Goal: Task Accomplishment & Management: Manage account settings

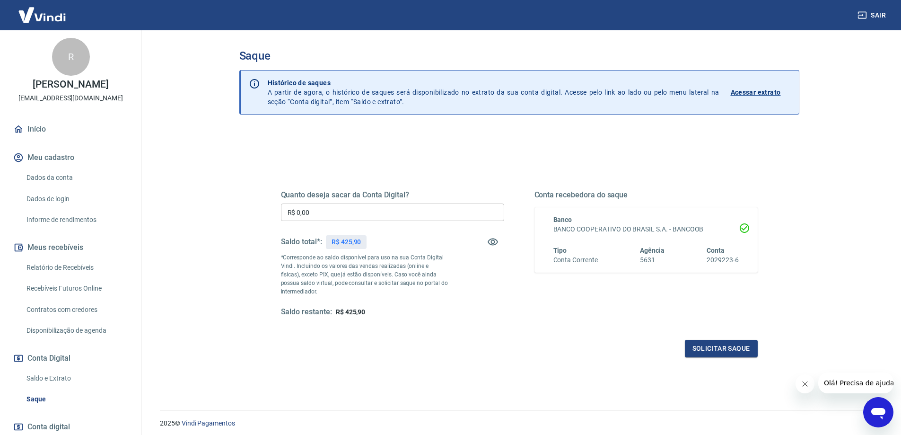
click at [414, 220] on input "R$ 0,00" at bounding box center [392, 212] width 223 height 18
type input "R$ 425,90"
click at [754, 351] on button "Solicitar saque" at bounding box center [721, 349] width 73 height 18
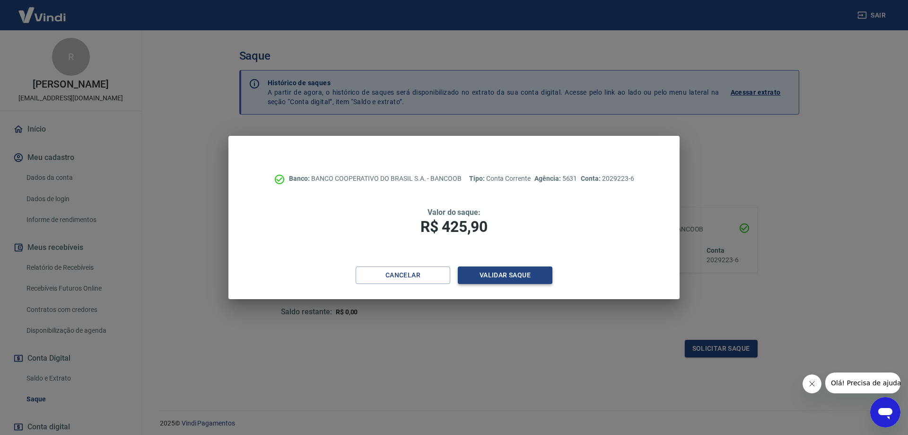
click at [526, 271] on button "Validar saque" at bounding box center [505, 275] width 95 height 18
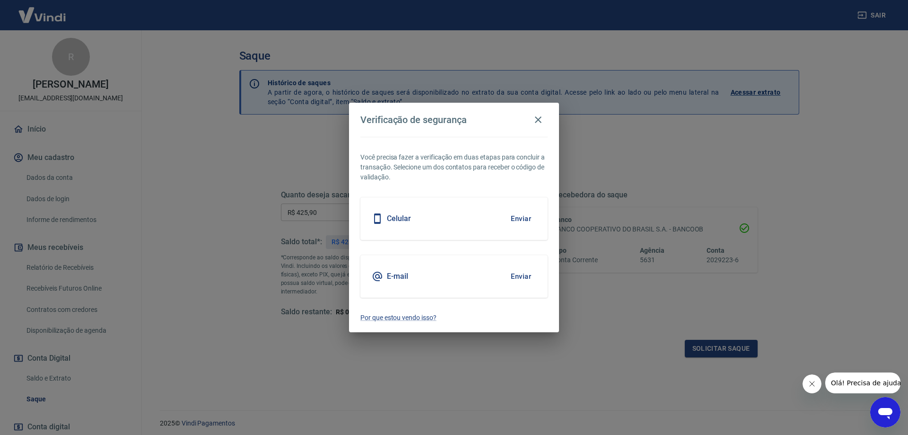
click at [525, 208] on div "Celular Enviar" at bounding box center [454, 218] width 187 height 43
click at [527, 211] on button "Enviar" at bounding box center [521, 219] width 31 height 20
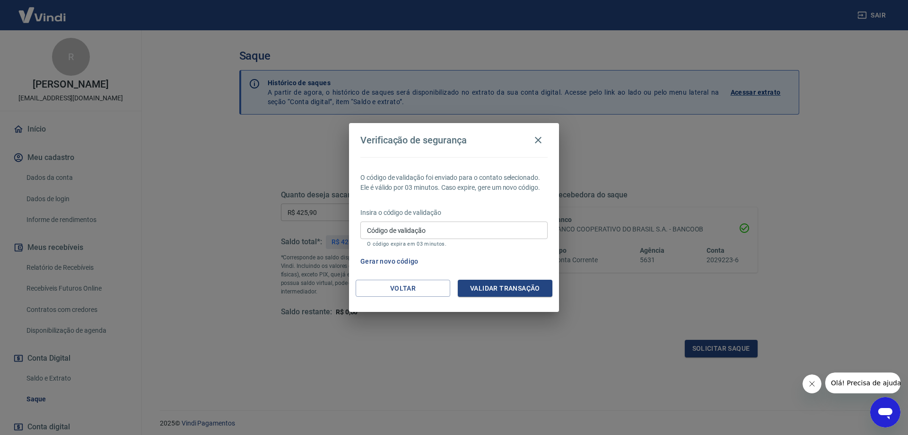
click at [406, 259] on button "Gerar novo código" at bounding box center [390, 262] width 66 height 18
click at [429, 290] on button "Voltar" at bounding box center [403, 289] width 95 height 18
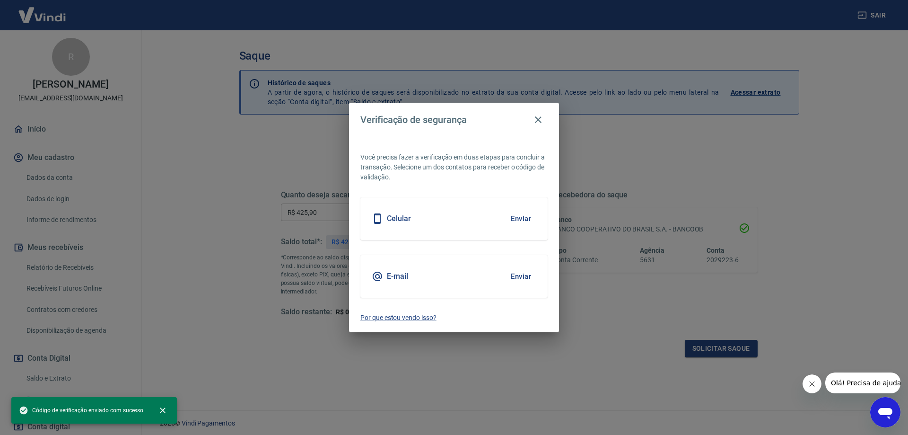
click at [528, 275] on button "Enviar" at bounding box center [521, 276] width 31 height 20
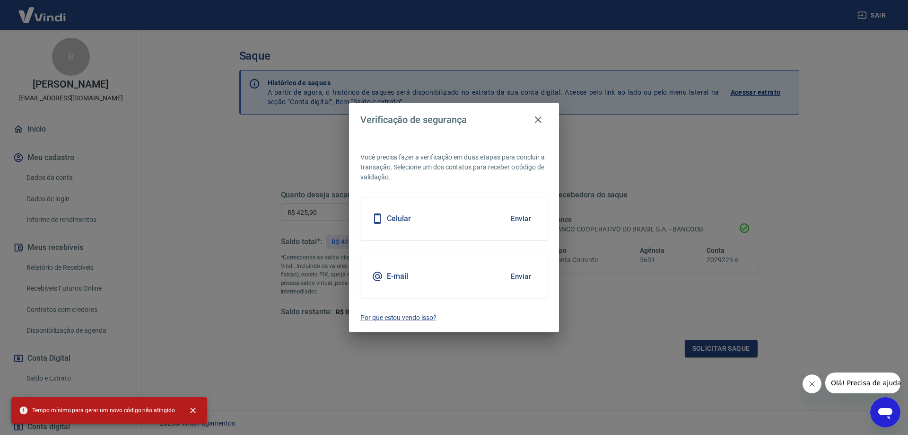
click at [530, 219] on button "Enviar" at bounding box center [521, 219] width 31 height 20
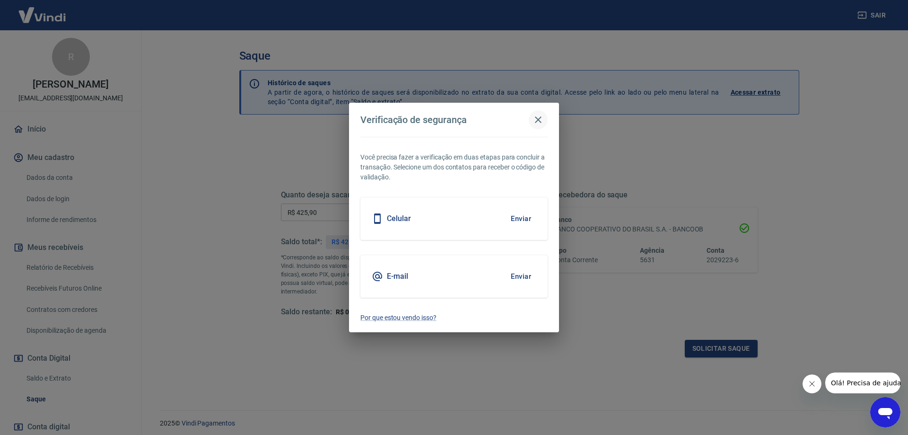
click at [535, 120] on icon "button" at bounding box center [538, 119] width 11 height 11
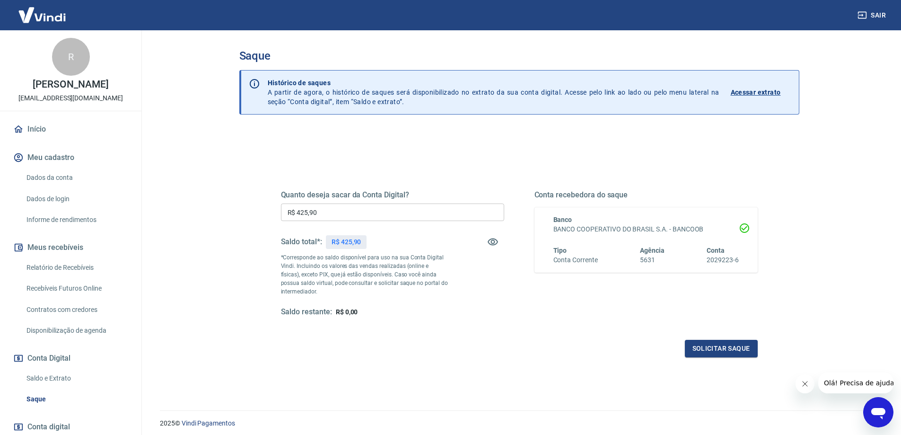
click at [716, 360] on div "Quanto deseja sacar da Conta Digital? R$ 425,90 ​ Saldo total*: R$ 425,90 *Corr…" at bounding box center [520, 259] width 500 height 220
click at [717, 349] on button "Solicitar saque" at bounding box center [721, 349] width 73 height 18
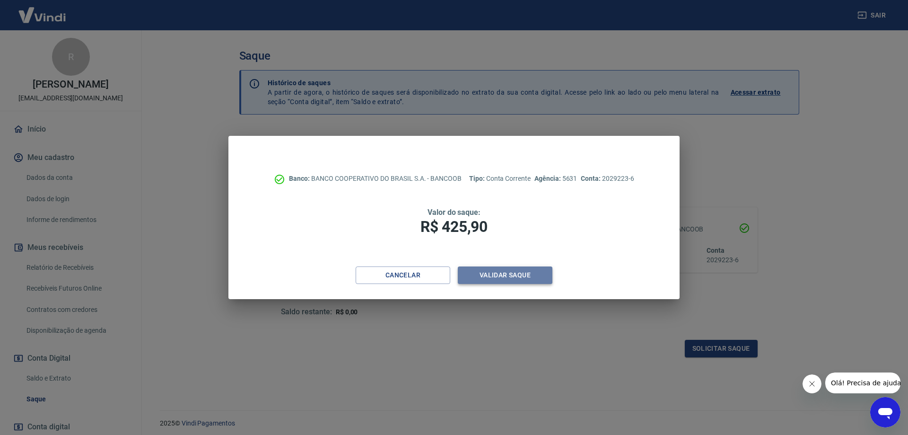
click at [513, 273] on button "Validar saque" at bounding box center [505, 275] width 95 height 18
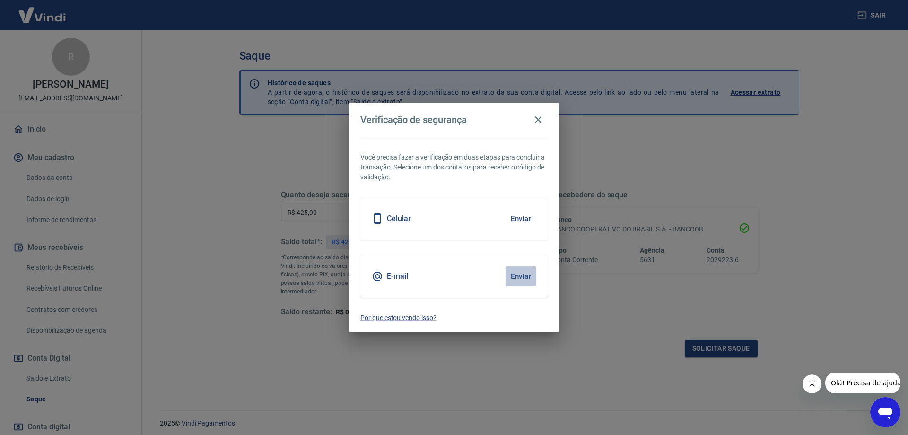
click at [525, 277] on button "Enviar" at bounding box center [521, 276] width 31 height 20
click at [411, 229] on div "Celular Enviar" at bounding box center [454, 218] width 187 height 43
click at [404, 218] on h5 "Celular" at bounding box center [399, 218] width 24 height 9
click at [511, 218] on button "Enviar" at bounding box center [521, 219] width 31 height 20
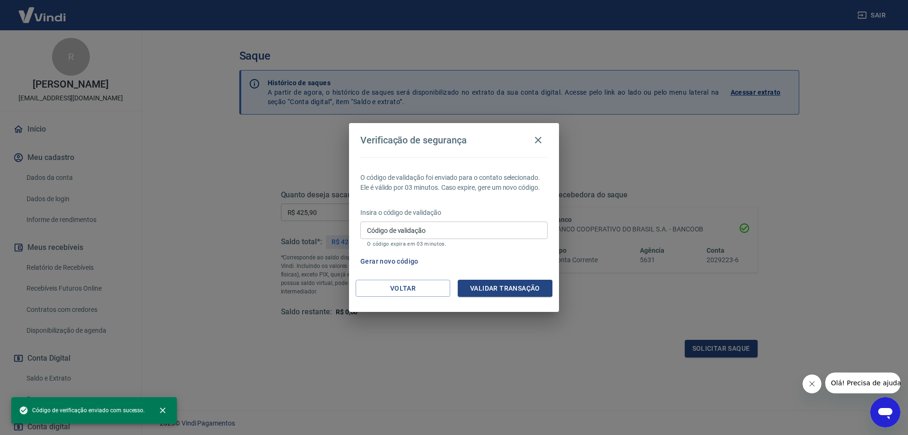
click at [493, 229] on input "Código de validação" at bounding box center [454, 230] width 187 height 18
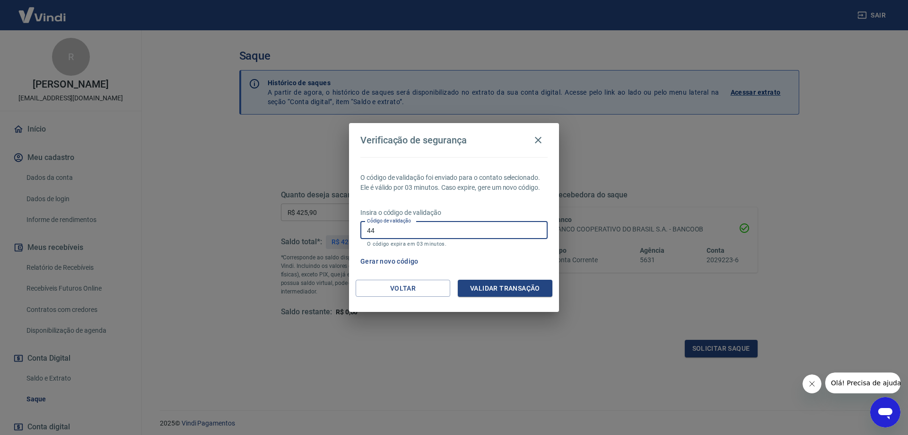
type input "4"
type input "538341"
click at [518, 277] on div "O código de validação foi enviado para o contato selecionado. Ele é válido por …" at bounding box center [454, 218] width 210 height 123
click at [525, 282] on button "Validar transação" at bounding box center [505, 289] width 95 height 18
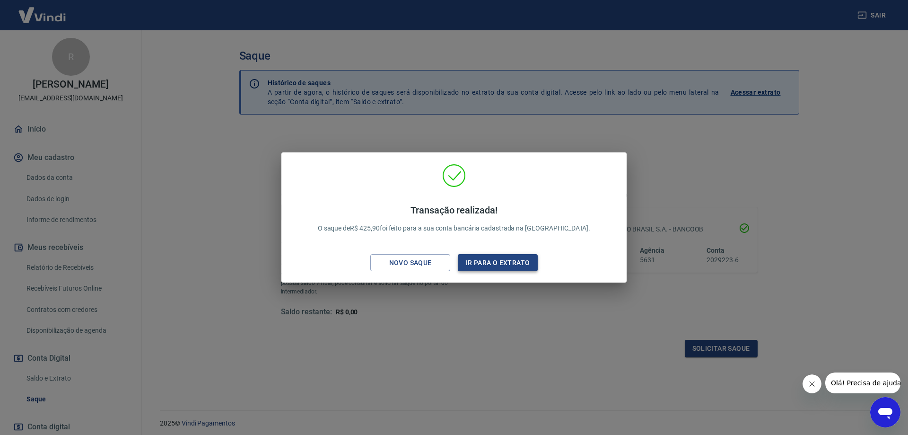
click at [515, 268] on button "Ir para o extrato" at bounding box center [498, 263] width 80 height 18
